Goal: Book appointment/travel/reservation

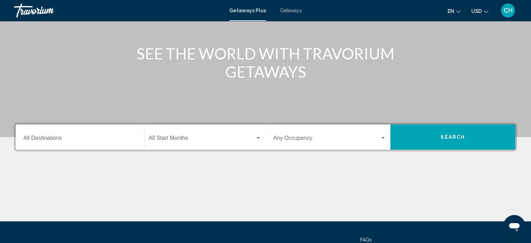
scroll to position [81, 0]
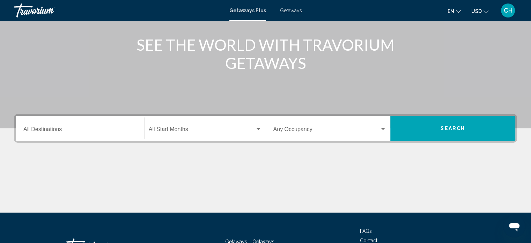
click at [243, 133] on div "Start Month All Start Months" at bounding box center [205, 128] width 113 height 22
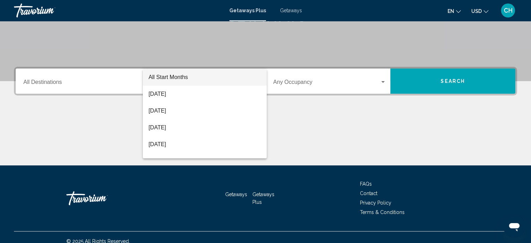
scroll to position [136, 0]
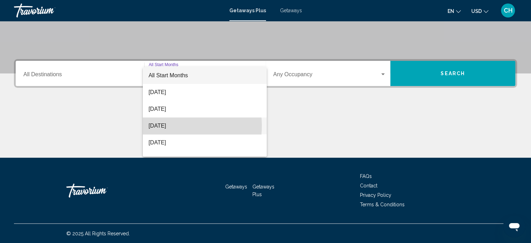
click at [171, 125] on span "[DATE]" at bounding box center [204, 125] width 113 height 17
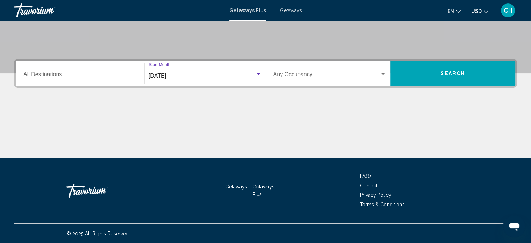
click at [347, 78] on span "Search widget" at bounding box center [327, 76] width 107 height 6
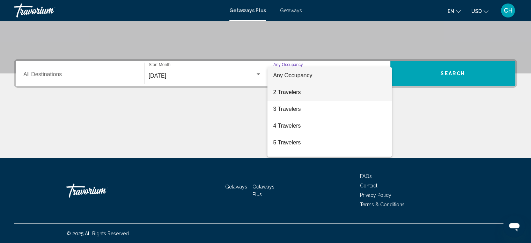
click at [282, 94] on span "2 Travelers" at bounding box center [329, 92] width 113 height 17
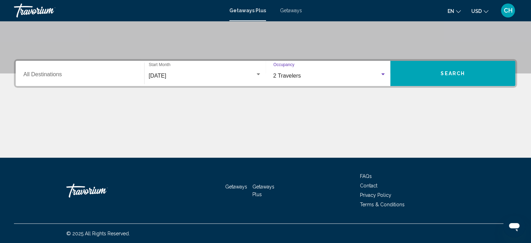
click at [432, 80] on button "Search" at bounding box center [453, 73] width 125 height 25
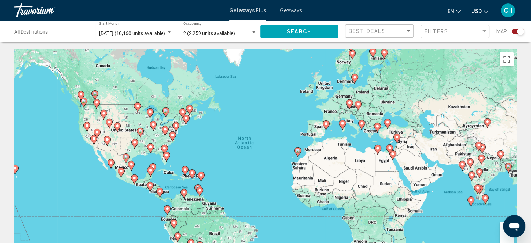
click at [446, 34] on div "Filters" at bounding box center [456, 31] width 63 height 13
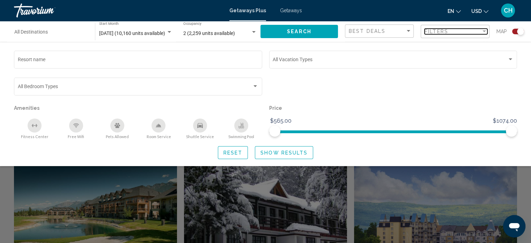
scroll to position [163, 0]
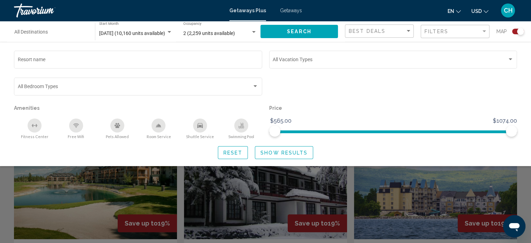
click at [426, 181] on div "Search widget" at bounding box center [265, 174] width 531 height 138
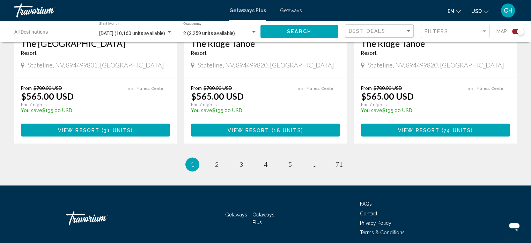
scroll to position [1132, 0]
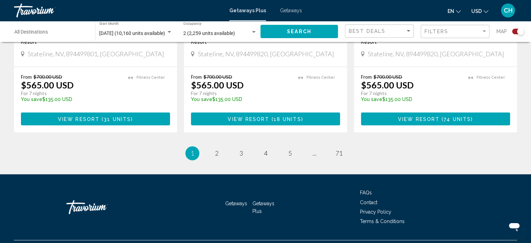
click at [296, 9] on span "Getaways" at bounding box center [291, 11] width 22 height 6
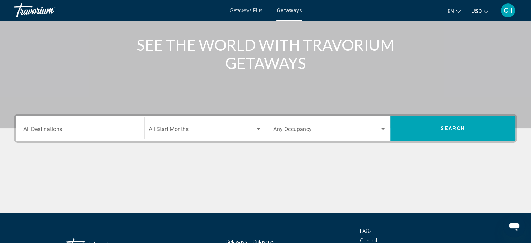
click at [198, 133] on span "Search widget" at bounding box center [202, 130] width 107 height 6
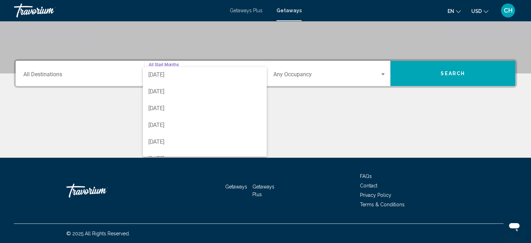
scroll to position [31, 0]
click at [196, 113] on span "[DATE]" at bounding box center [204, 111] width 113 height 17
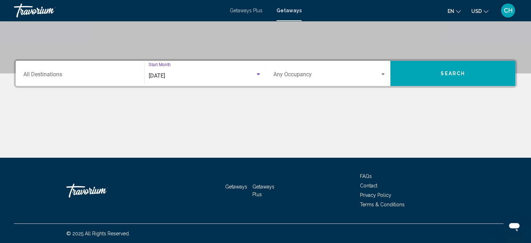
click at [437, 73] on button "Search" at bounding box center [453, 73] width 125 height 25
